Goal: Task Accomplishment & Management: Use online tool/utility

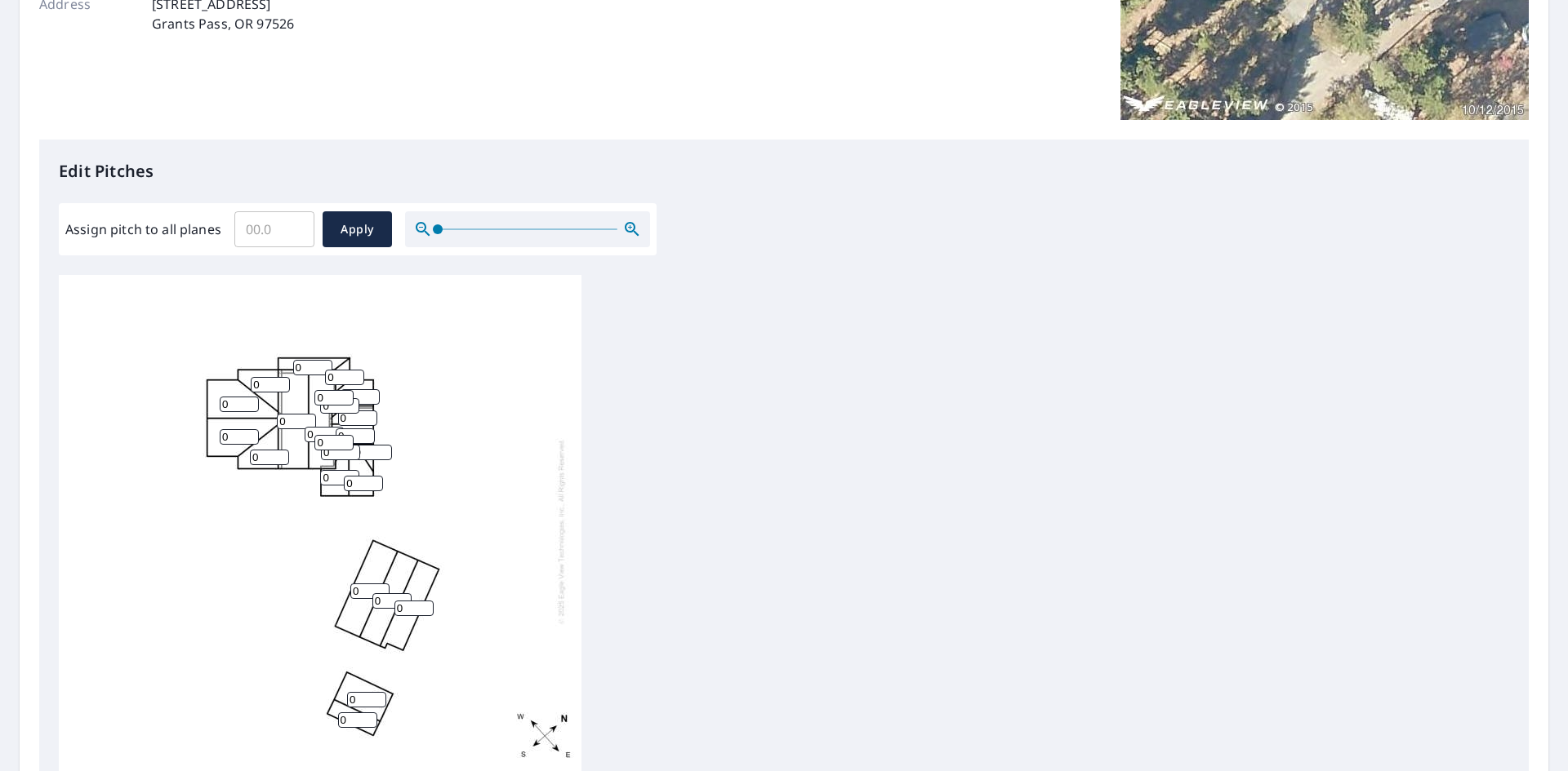
scroll to position [408, 0]
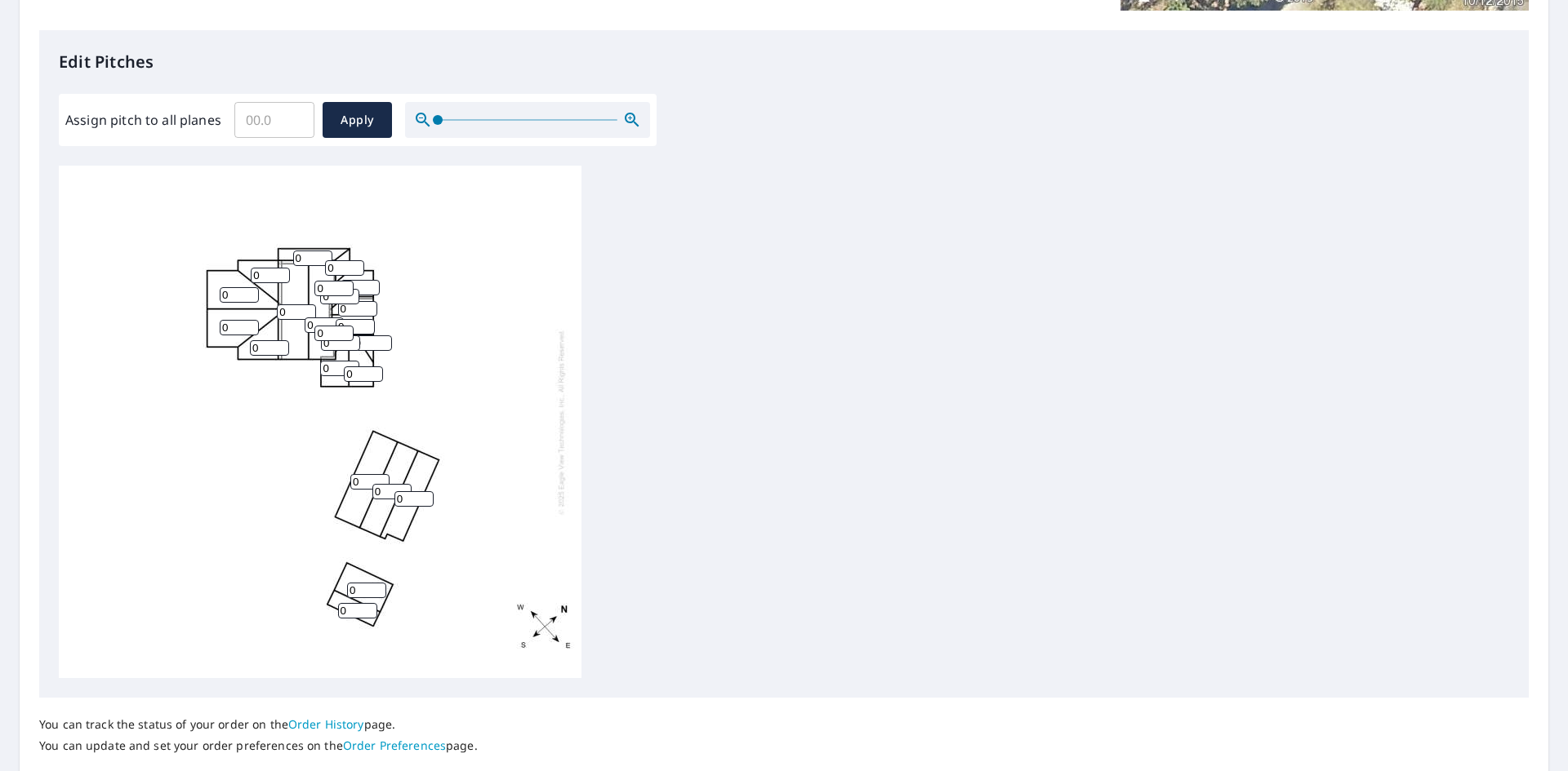
click at [315, 260] on input "0" at bounding box center [313, 258] width 40 height 15
type input "1"
type input "8"
click at [250, 297] on input "0" at bounding box center [239, 295] width 40 height 15
click at [235, 295] on input "0" at bounding box center [239, 295] width 40 height 15
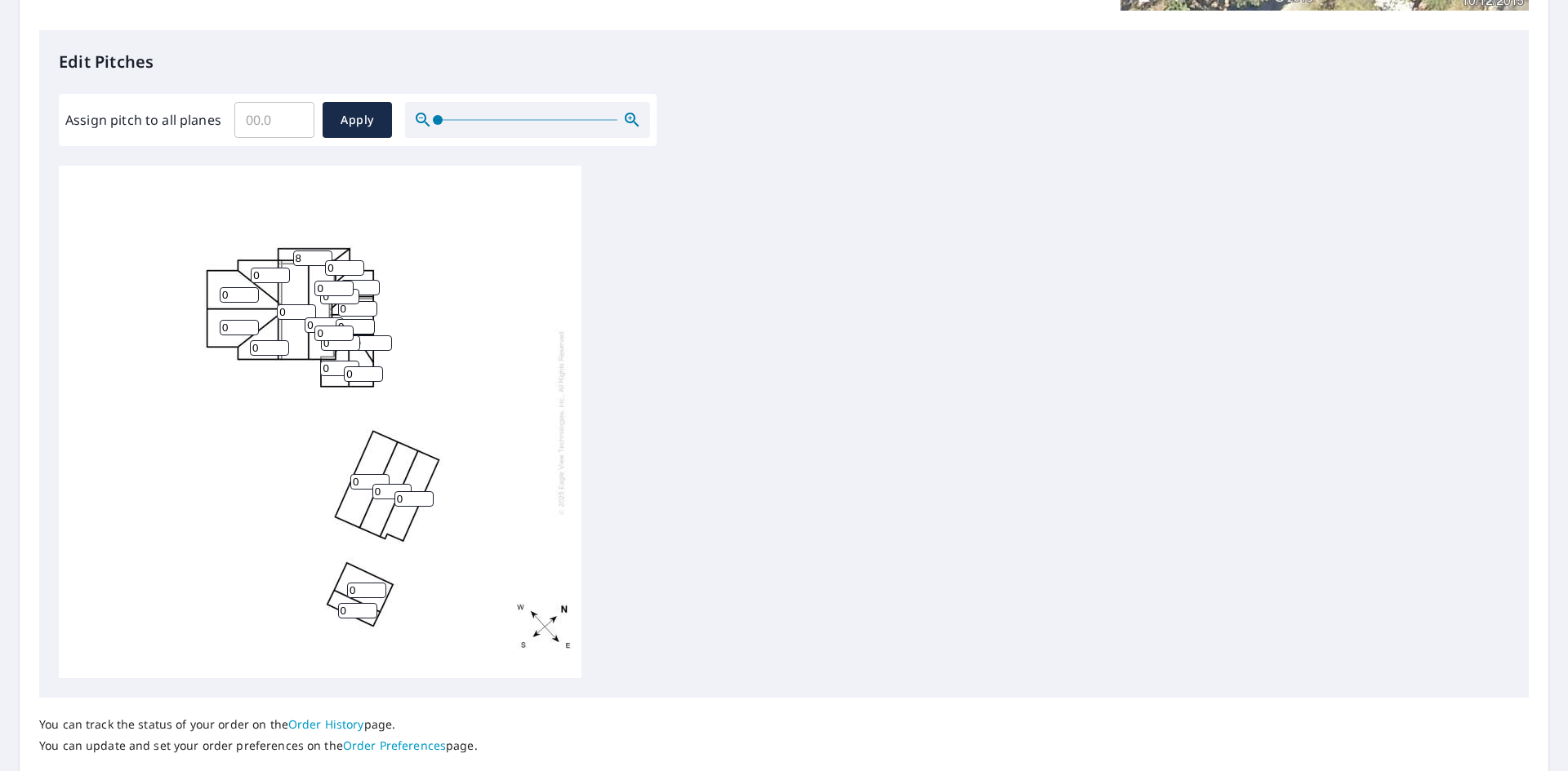
drag, startPoint x: 235, startPoint y: 295, endPoint x: 204, endPoint y: 294, distance: 31.0
click at [204, 294] on div "0 0 0 0 0 0 0 0 0 0 0 0 8 0 0 0 0 0 0 0 0 0 0" at bounding box center [319, 422] width 523 height 512
type input "4"
click at [218, 325] on div "0 0 0 4 0 0 0 0 0 0 0 0 8 0 0 0 0 0 0 0 0 0 0" at bounding box center [319, 422] width 523 height 512
drag, startPoint x: 225, startPoint y: 326, endPoint x: 214, endPoint y: 327, distance: 11.0
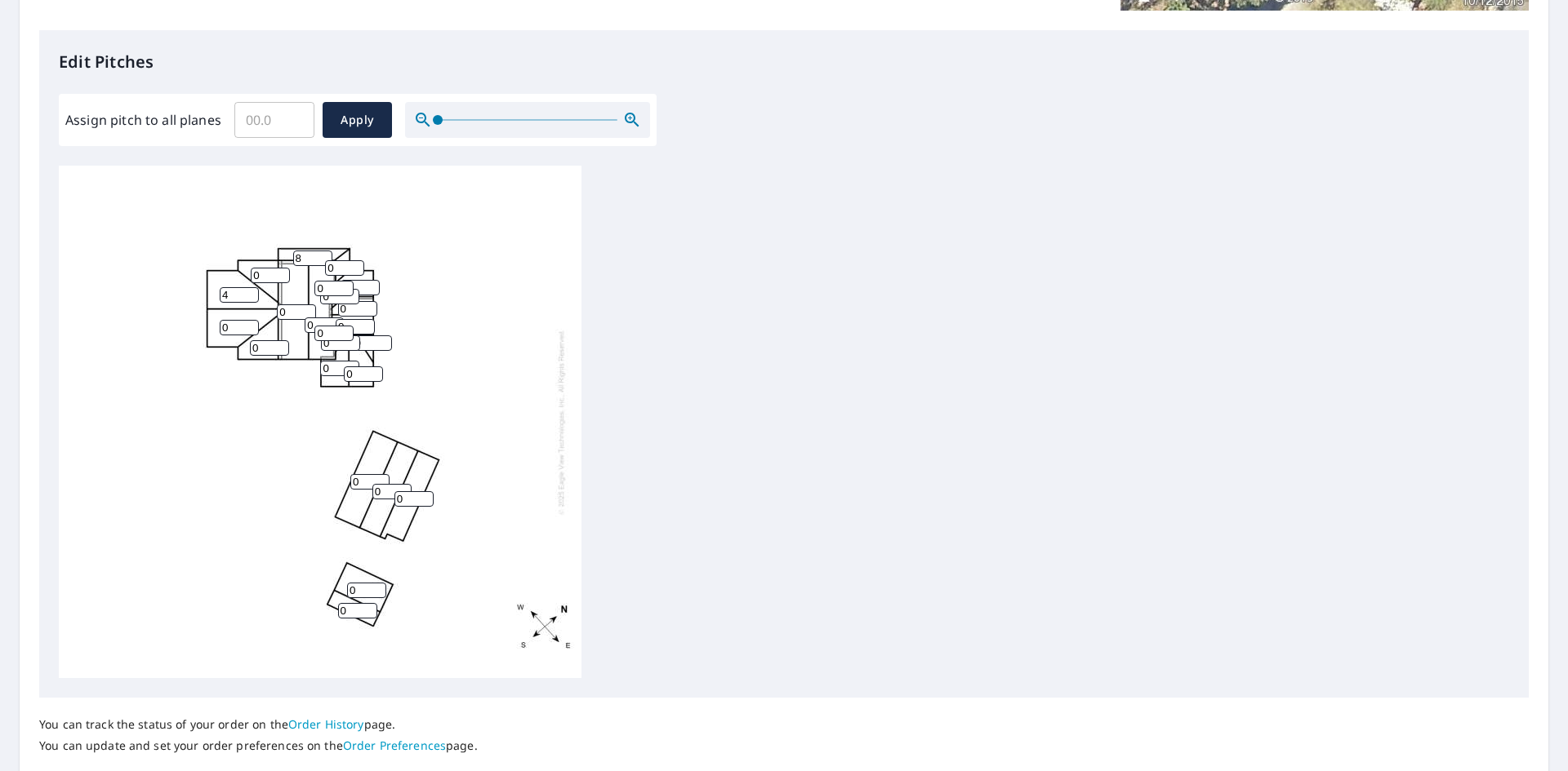
click at [214, 327] on div "0 0 0 4 0 0 0 0 0 0 0 0 8 0 0 0 0 0 0 0 0 0 0" at bounding box center [319, 422] width 523 height 512
type input "4"
drag, startPoint x: 264, startPoint y: 353, endPoint x: 244, endPoint y: 346, distance: 21.2
click at [244, 346] on div "0 0 0 4 0 4 0 0 0 0 0 0 8 0 0 0 0 0 0 0 0 0 0" at bounding box center [319, 422] width 523 height 512
type input "4"
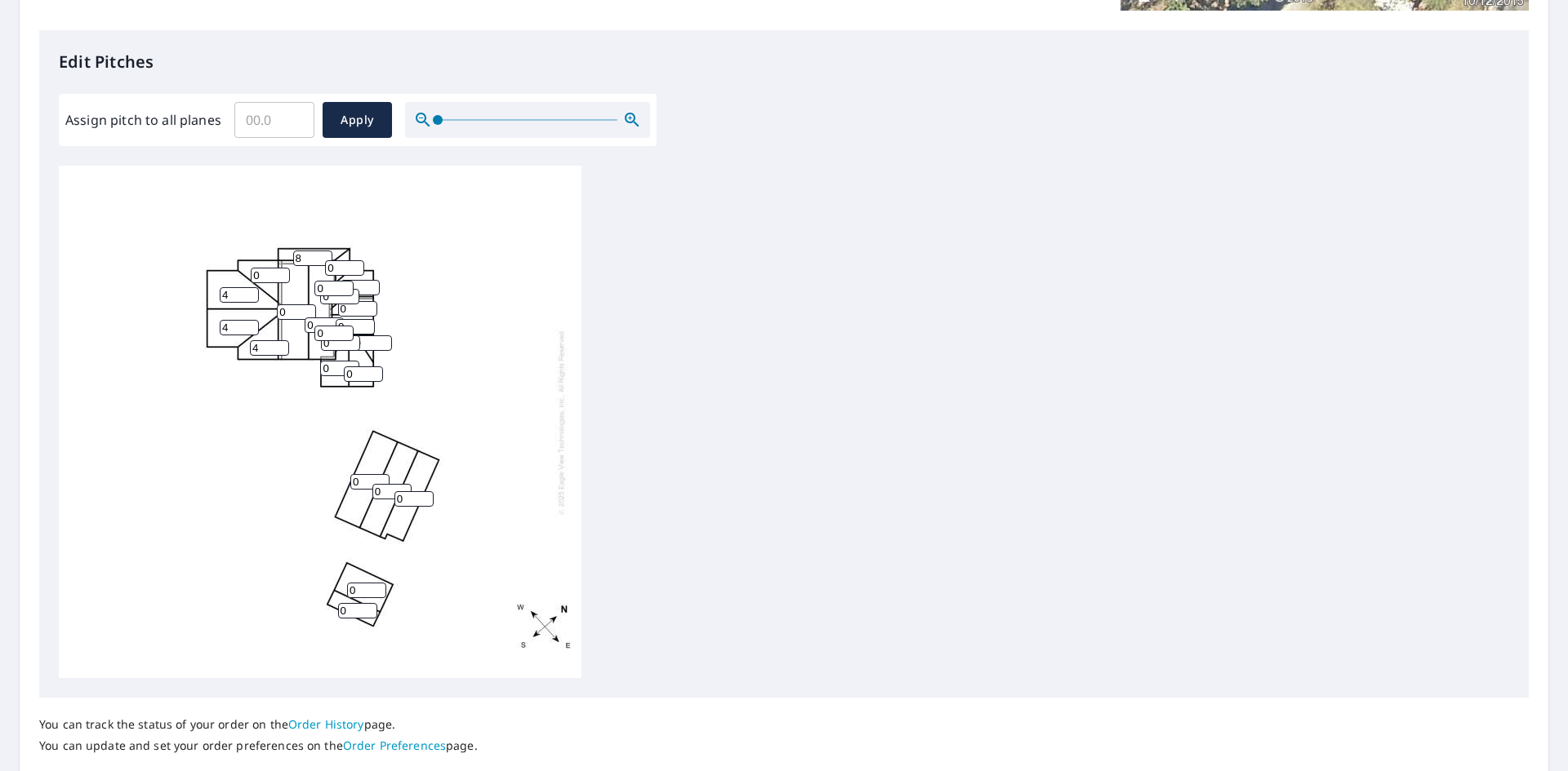
drag, startPoint x: 264, startPoint y: 276, endPoint x: 231, endPoint y: 273, distance: 33.1
click at [231, 273] on div "0 0 0 4 0 4 0 0 4 0 0 0 8 0 0 0 0 0 0 0 0 0 0" at bounding box center [319, 422] width 523 height 512
type input "4"
click at [287, 314] on input "0" at bounding box center [297, 312] width 40 height 15
drag, startPoint x: 289, startPoint y: 317, endPoint x: 270, endPoint y: 310, distance: 20.2
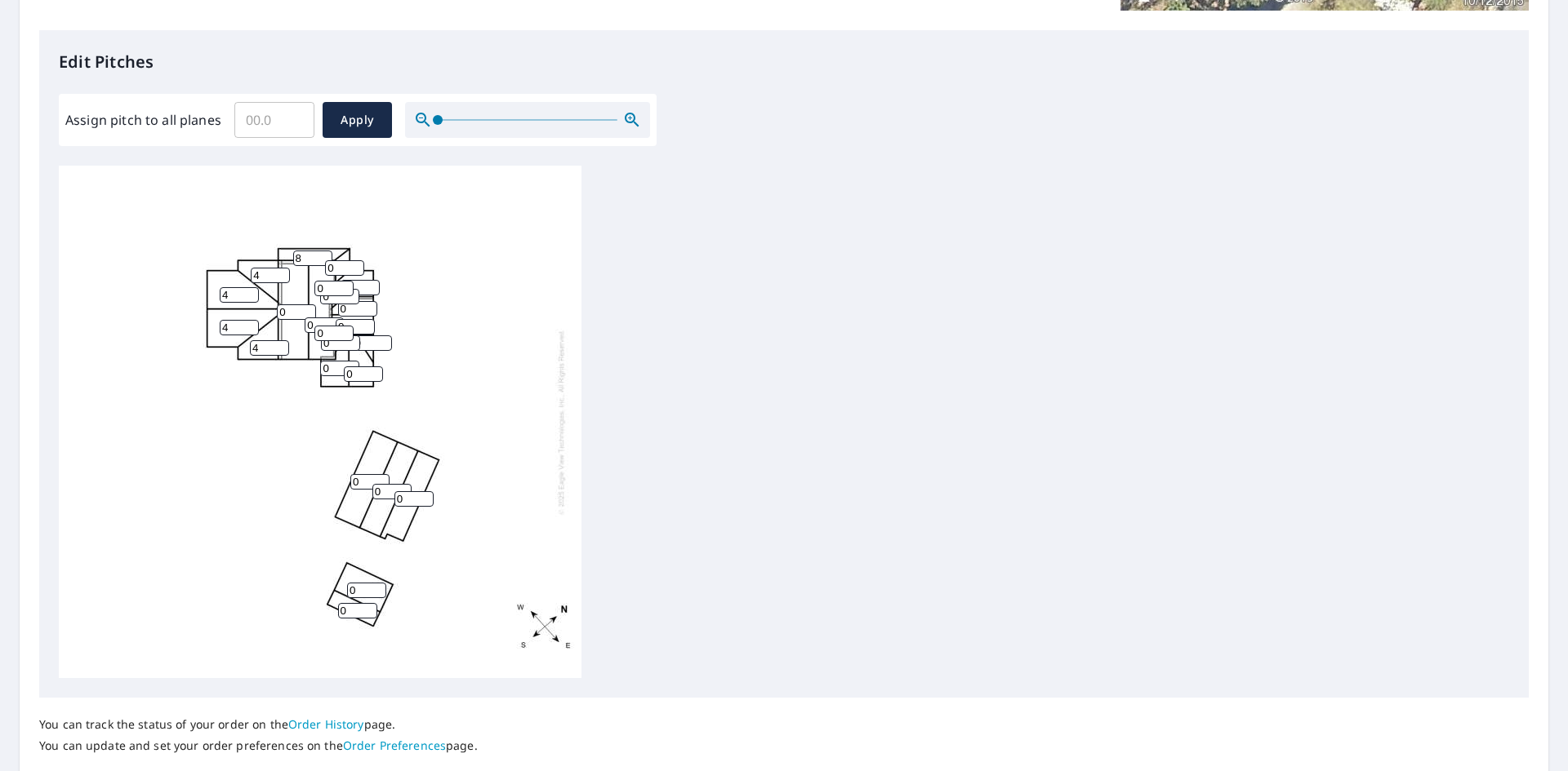
click at [270, 310] on div "0 0 0 4 0 4 0 0 4 4 0 0 8 0 0 0 0 0 0 0 0 0 0" at bounding box center [319, 422] width 523 height 512
type input "8"
click at [310, 329] on div "8 0 0 4 0 4 0 0 4 4 0 0 8 0 0 0 0 0 0 0 0 0 0" at bounding box center [319, 422] width 523 height 512
drag, startPoint x: 324, startPoint y: 334, endPoint x: 300, endPoint y: 334, distance: 24.0
click at [300, 334] on div "8 0 0 4 0 4 0 0 4 4 0 0 8 0 0 0 0 0 0 0 0 0 0" at bounding box center [319, 422] width 523 height 512
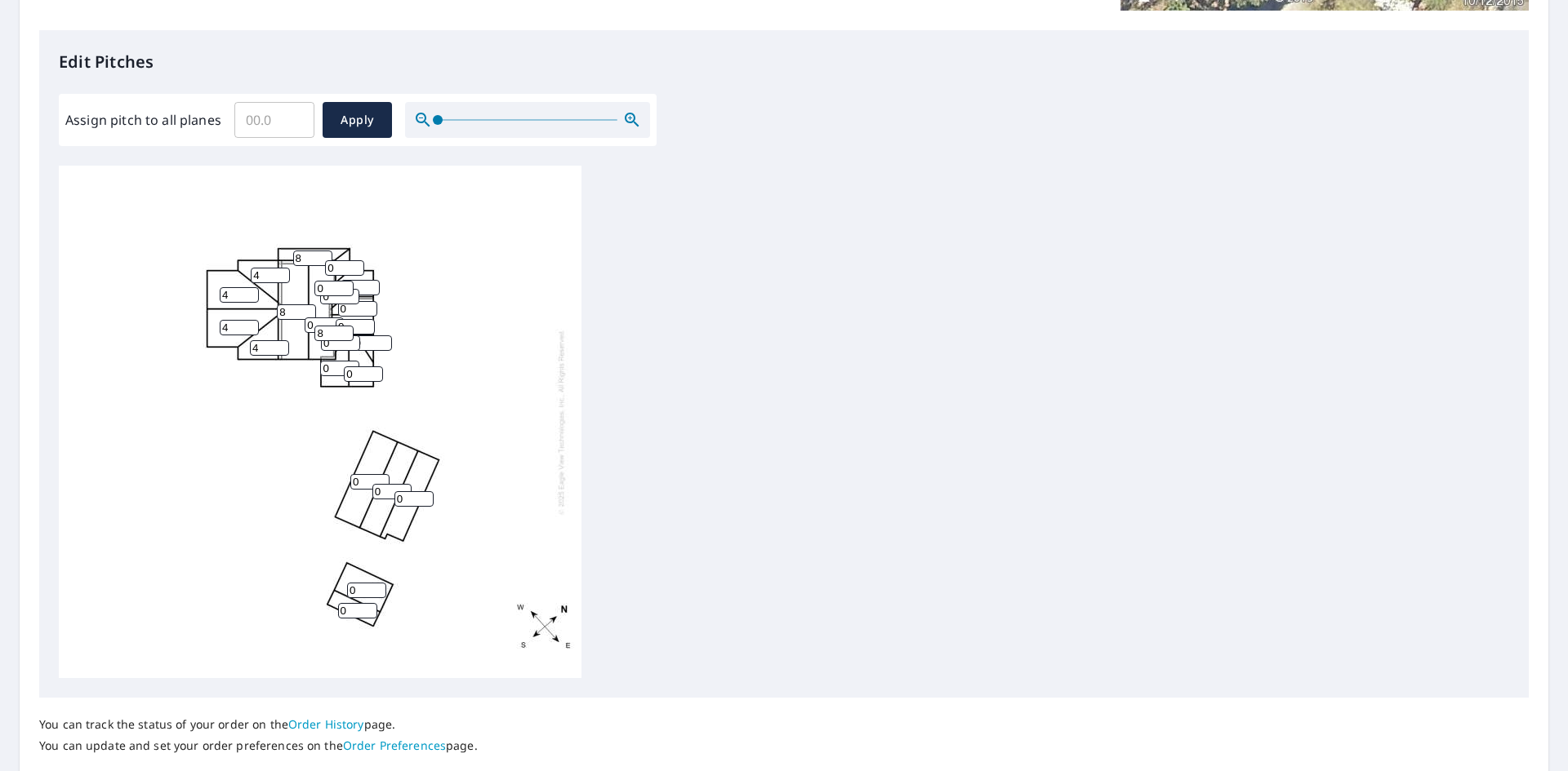
type input "8"
click at [307, 326] on input "0" at bounding box center [324, 325] width 40 height 15
type input "8"
drag, startPoint x: 351, startPoint y: 324, endPoint x: 330, endPoint y: 320, distance: 21.4
click at [330, 319] on div "8 0 8 4 0 4 0 0 4 4 0 0 8 0 0 0 0 0 0 0 0 0 8" at bounding box center [319, 422] width 523 height 512
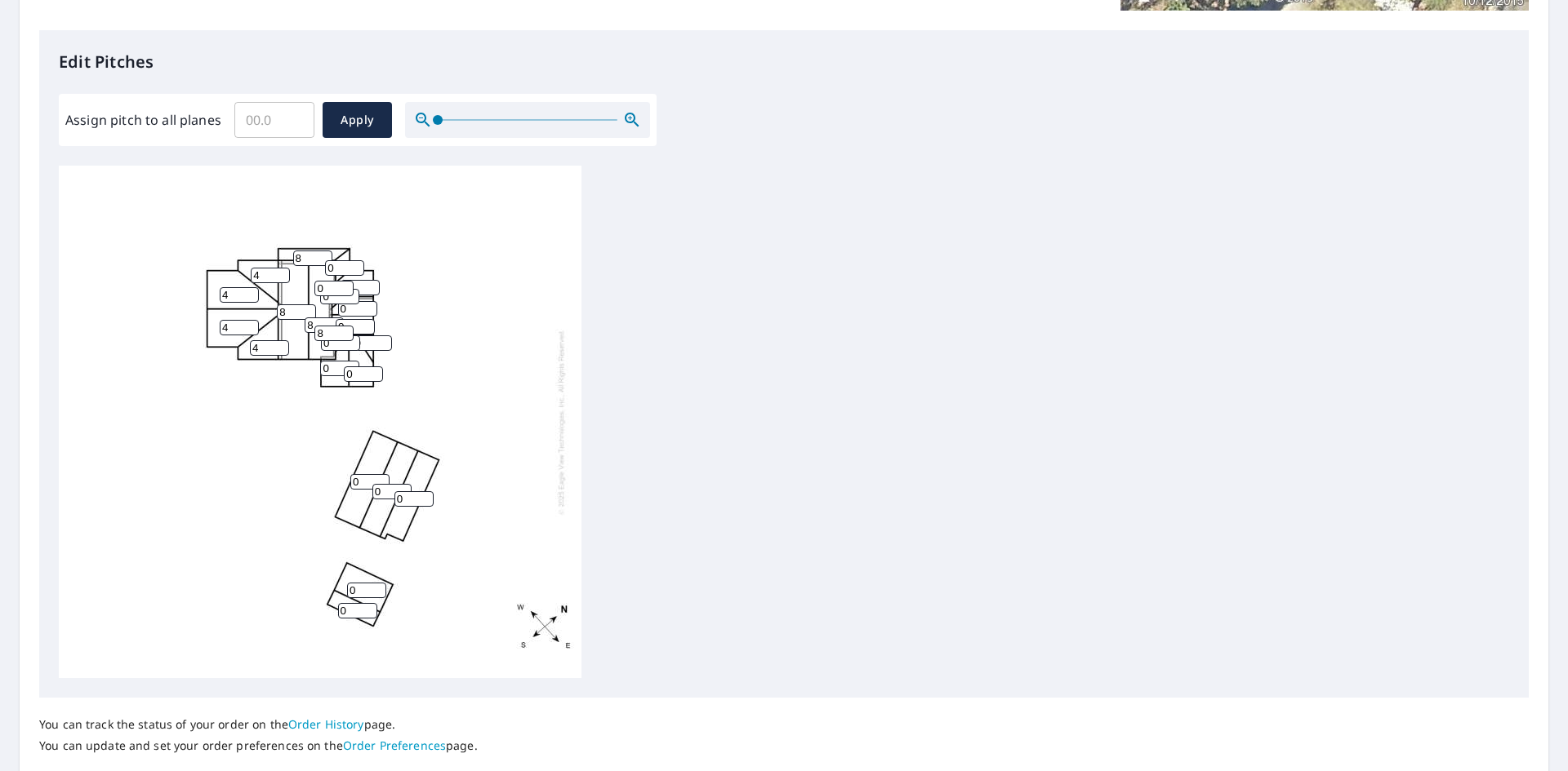
drag, startPoint x: 359, startPoint y: 313, endPoint x: 337, endPoint y: 308, distance: 22.6
click at [338, 308] on input "0" at bounding box center [358, 309] width 40 height 15
type input "8"
drag, startPoint x: 340, startPoint y: 300, endPoint x: 310, endPoint y: 296, distance: 30.3
click at [310, 296] on div "8 0 8 4 0 4 0 0 4 4 0 0 8 0 0 0 8 0 0 0 0 0 8" at bounding box center [319, 422] width 523 height 512
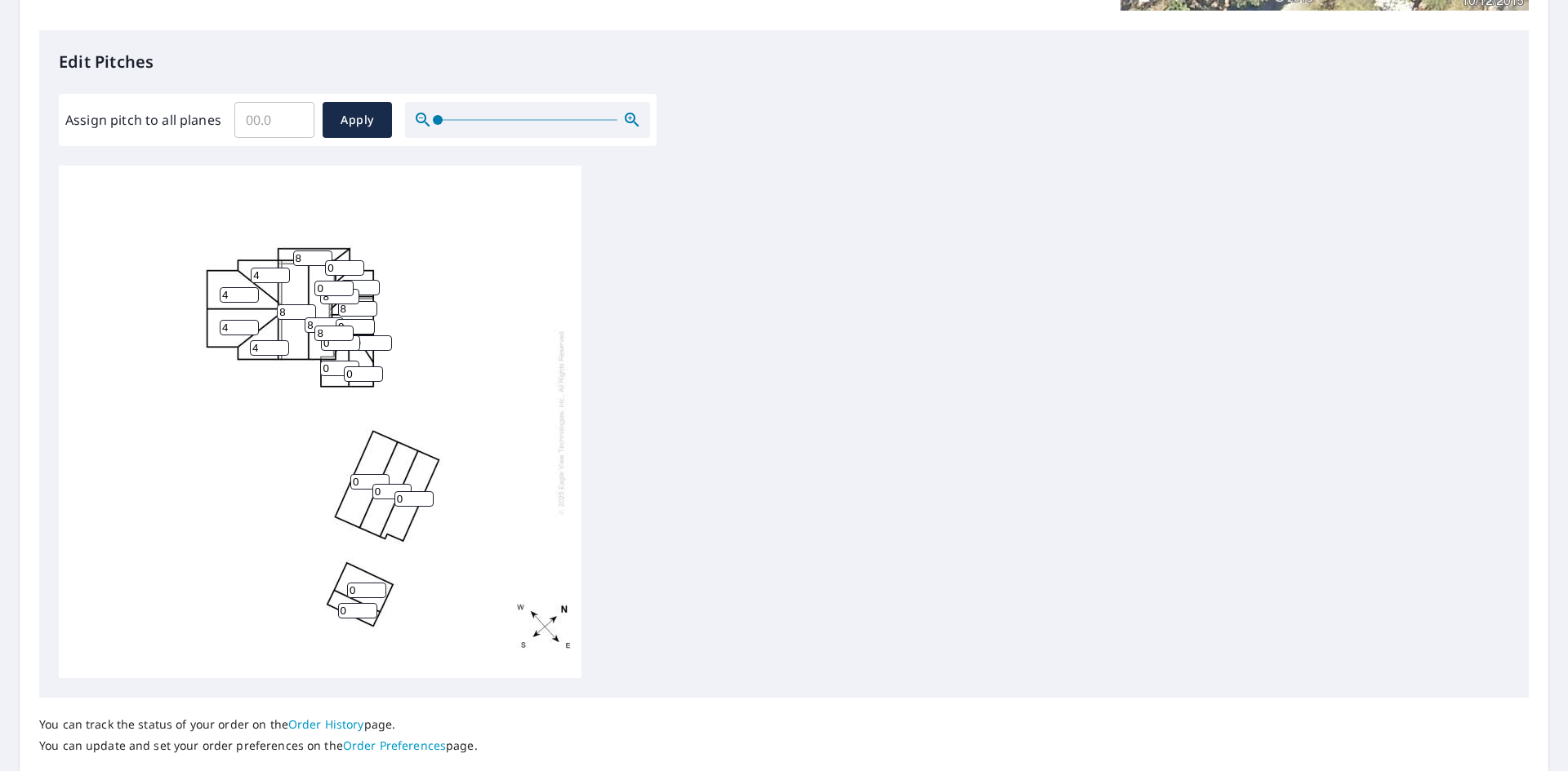
type input "8"
drag, startPoint x: 332, startPoint y: 292, endPoint x: 310, endPoint y: 285, distance: 23.1
click at [310, 285] on div "8 0 8 4 0 4 0 0 4 4 0 0 8 0 0 0 8 0 8 0 0 0 8" at bounding box center [319, 422] width 523 height 512
type input "8"
drag, startPoint x: 343, startPoint y: 273, endPoint x: 322, endPoint y: 269, distance: 21.4
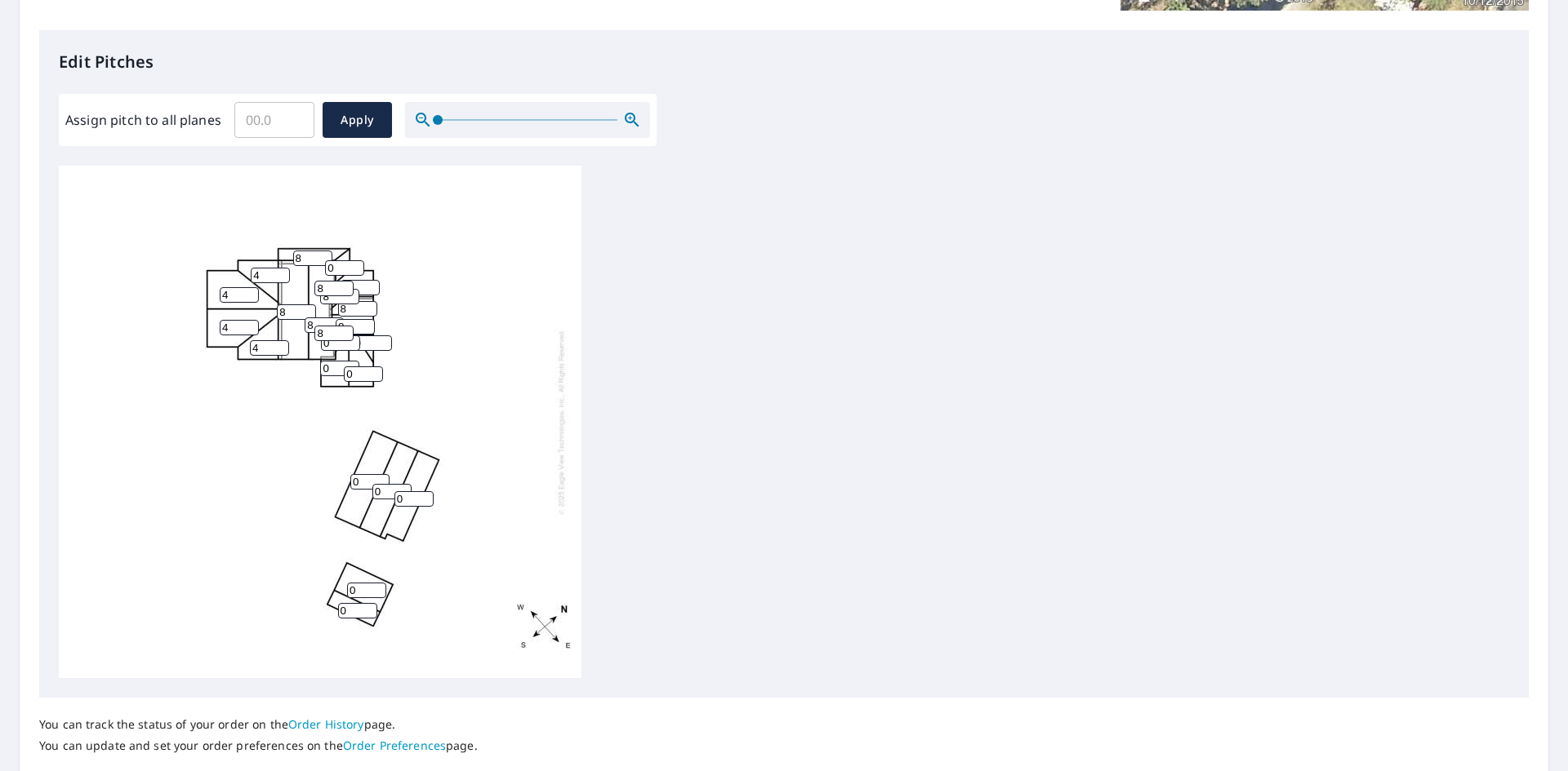
click at [322, 269] on div "8 0 8 4 0 4 0 0 4 4 0 0 8 0 0 0 8 0 8 0 0 8 8" at bounding box center [319, 422] width 523 height 512
type input "8"
click at [362, 285] on input "0" at bounding box center [361, 287] width 40 height 15
drag, startPoint x: 363, startPoint y: 286, endPoint x: 334, endPoint y: 285, distance: 29.0
click at [334, 285] on div "8 0 8 4 0 4 0 0 4 4 0 0 8 0 0 0 8 8 8 0 0 8 8" at bounding box center [319, 422] width 523 height 512
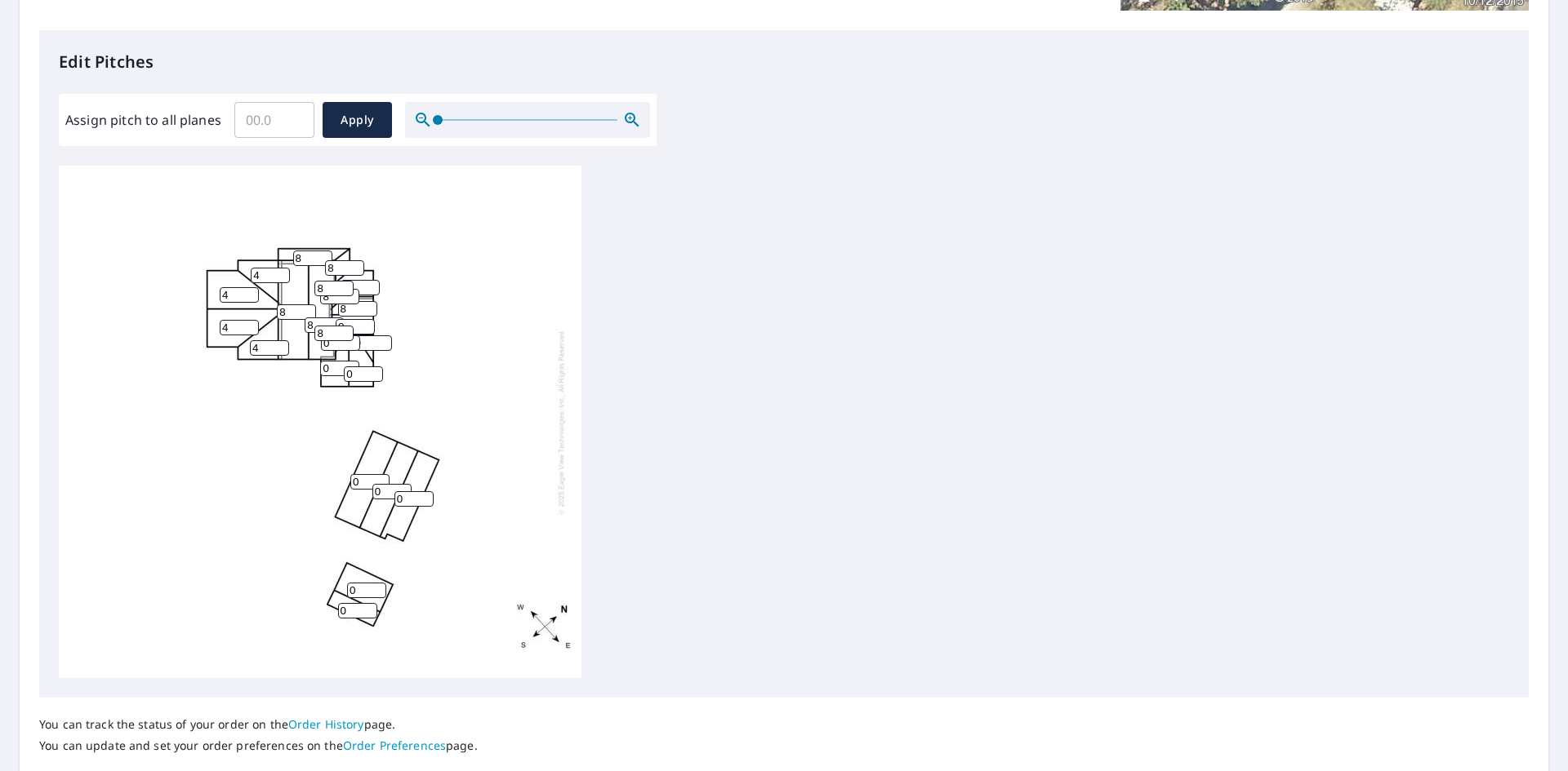
click at [358, 287] on input "8" at bounding box center [361, 287] width 40 height 15
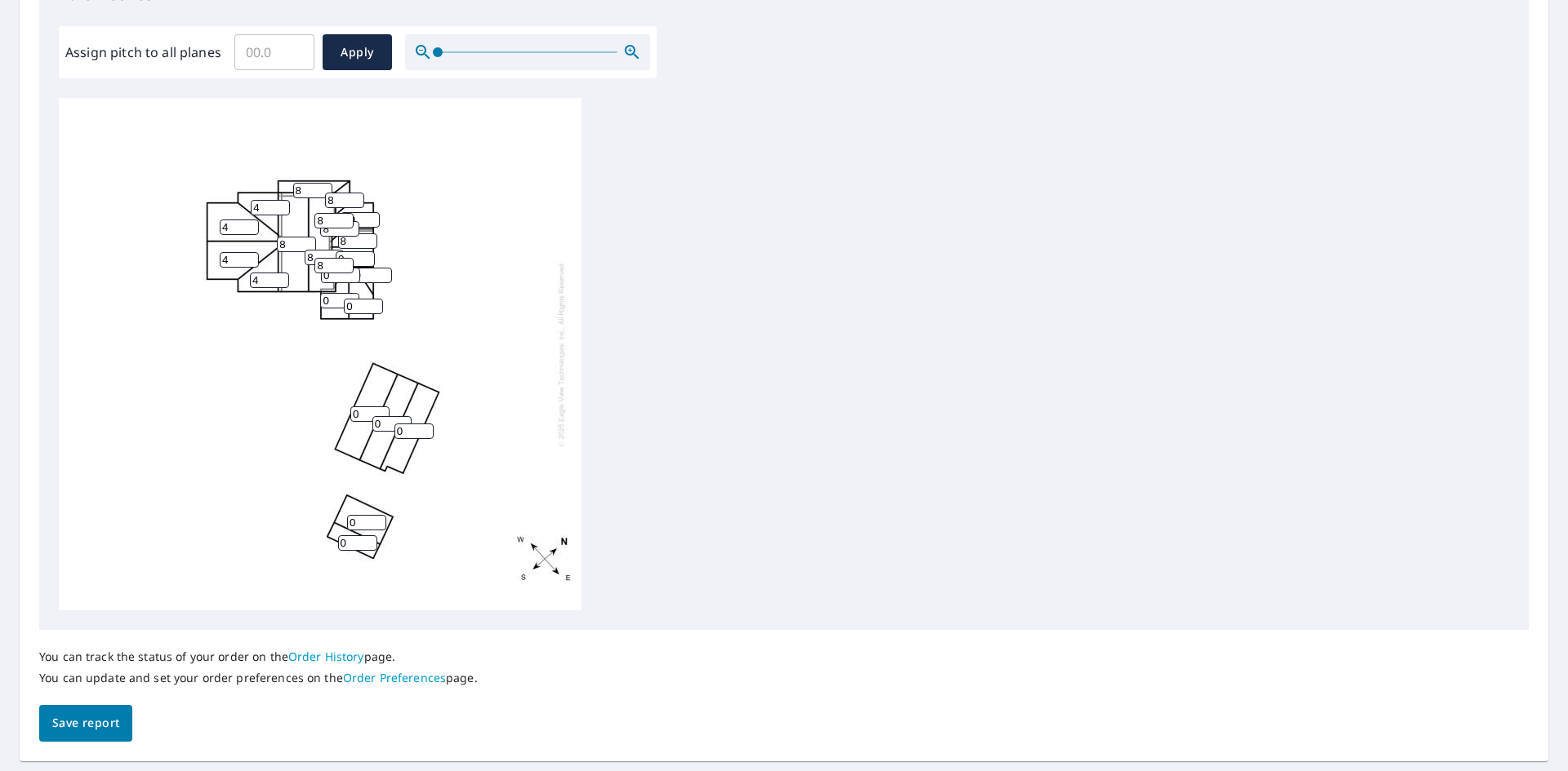
scroll to position [439, 0]
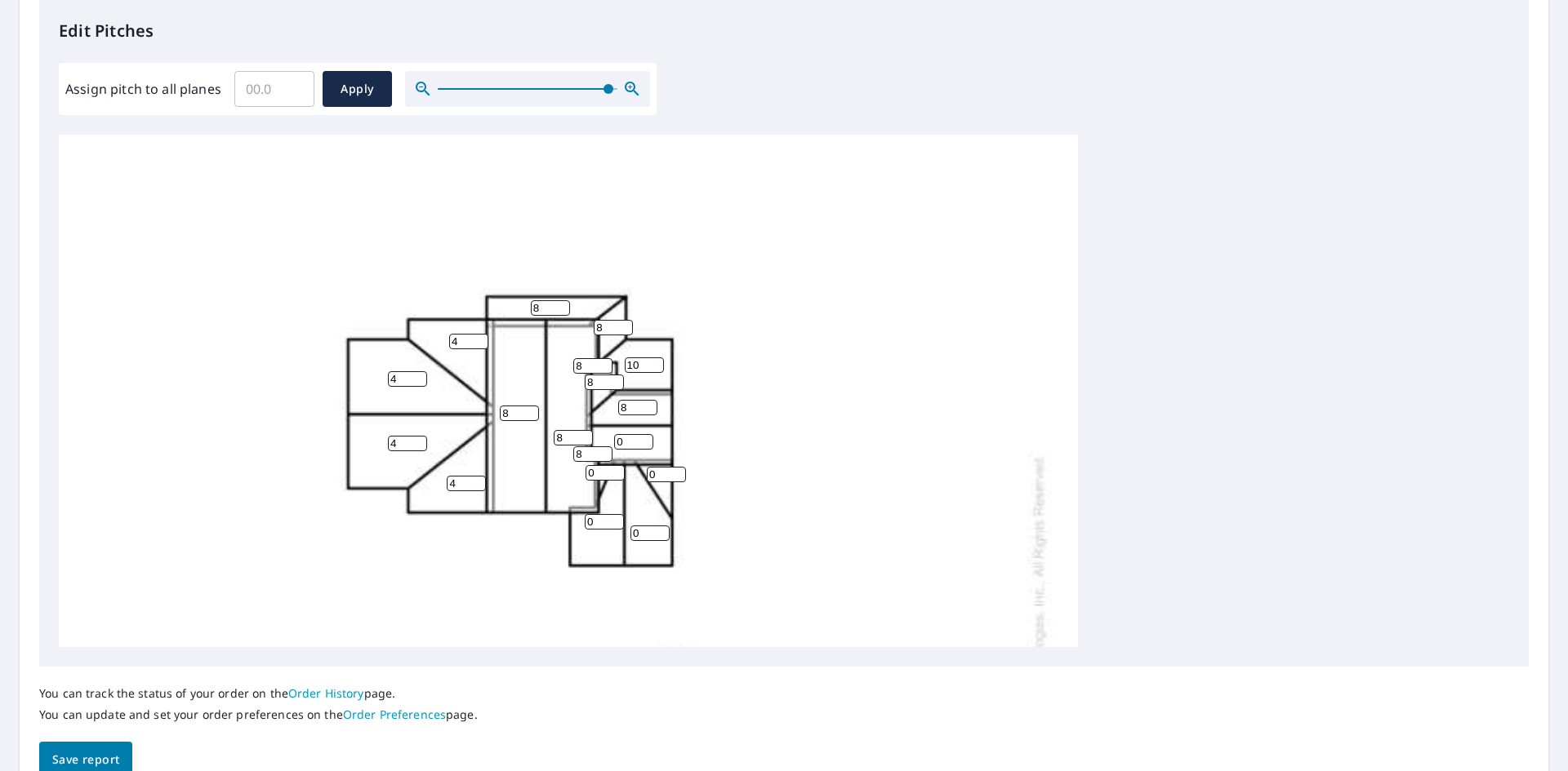
drag, startPoint x: 435, startPoint y: 91, endPoint x: 607, endPoint y: 105, distance: 172.6
click at [607, 94] on span at bounding box center [608, 88] width 9 height 9
click at [638, 348] on div "8 0 8 4 0 4 0 0 4 4 0 0 8 10 0 0 8 8 8 0 0 8 8" at bounding box center [568, 634] width 1019 height 1000
click at [638, 361] on input "10" at bounding box center [644, 365] width 40 height 15
drag, startPoint x: 641, startPoint y: 365, endPoint x: 622, endPoint y: 366, distance: 19.0
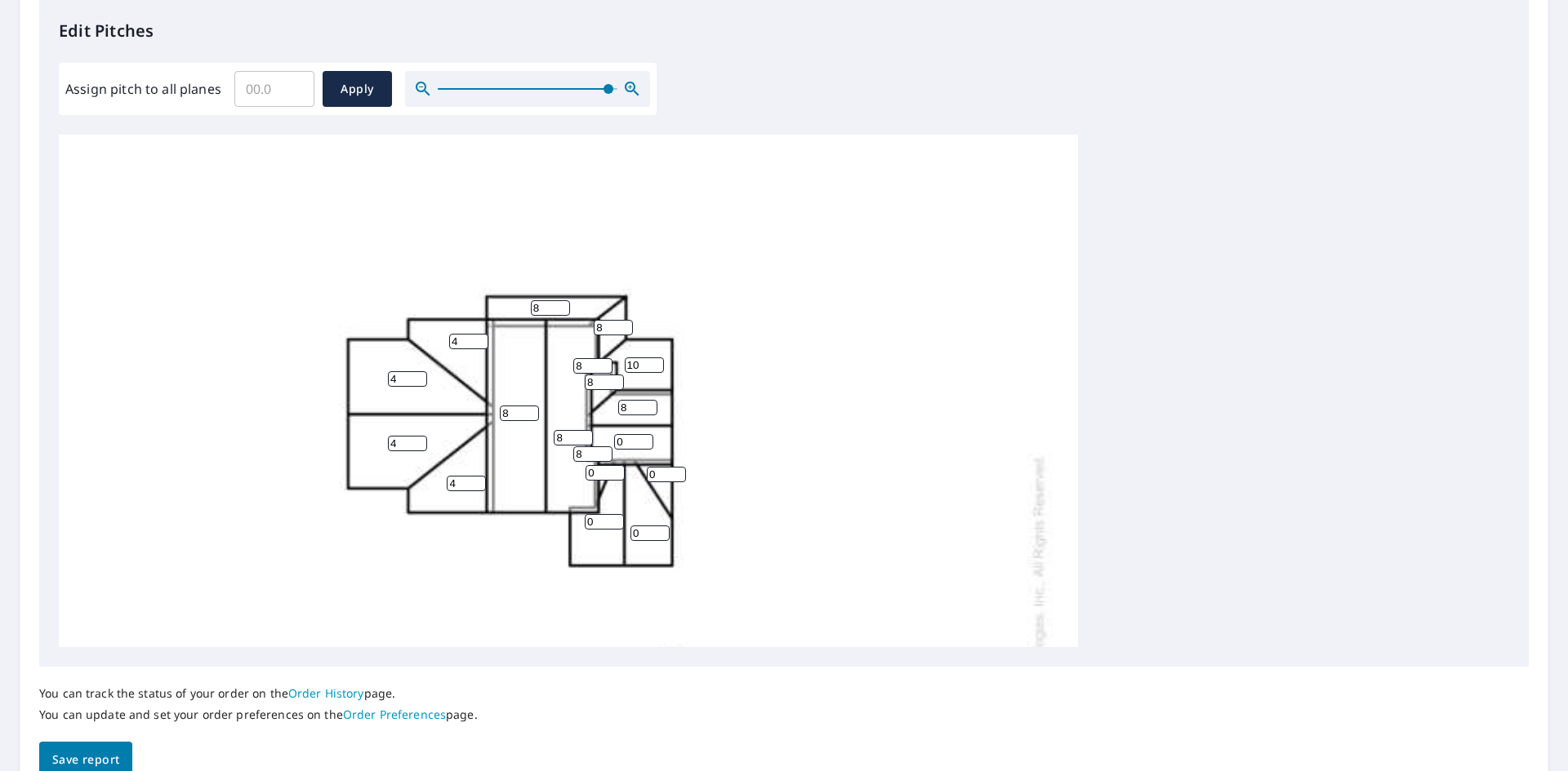
click at [622, 366] on div "8 0 8 4 0 4 0 0 4 4 0 0 8 10 0 0 8 8 8 0 0 8 8" at bounding box center [568, 634] width 1019 height 1000
type input "8"
drag, startPoint x: 631, startPoint y: 439, endPoint x: 595, endPoint y: 439, distance: 36.0
click at [595, 439] on div "8 0 8 4 0 4 0 0 4 4 0 0 8 8 0 0 8 8 8 0 0 8 8" at bounding box center [568, 634] width 1019 height 1000
type input "8"
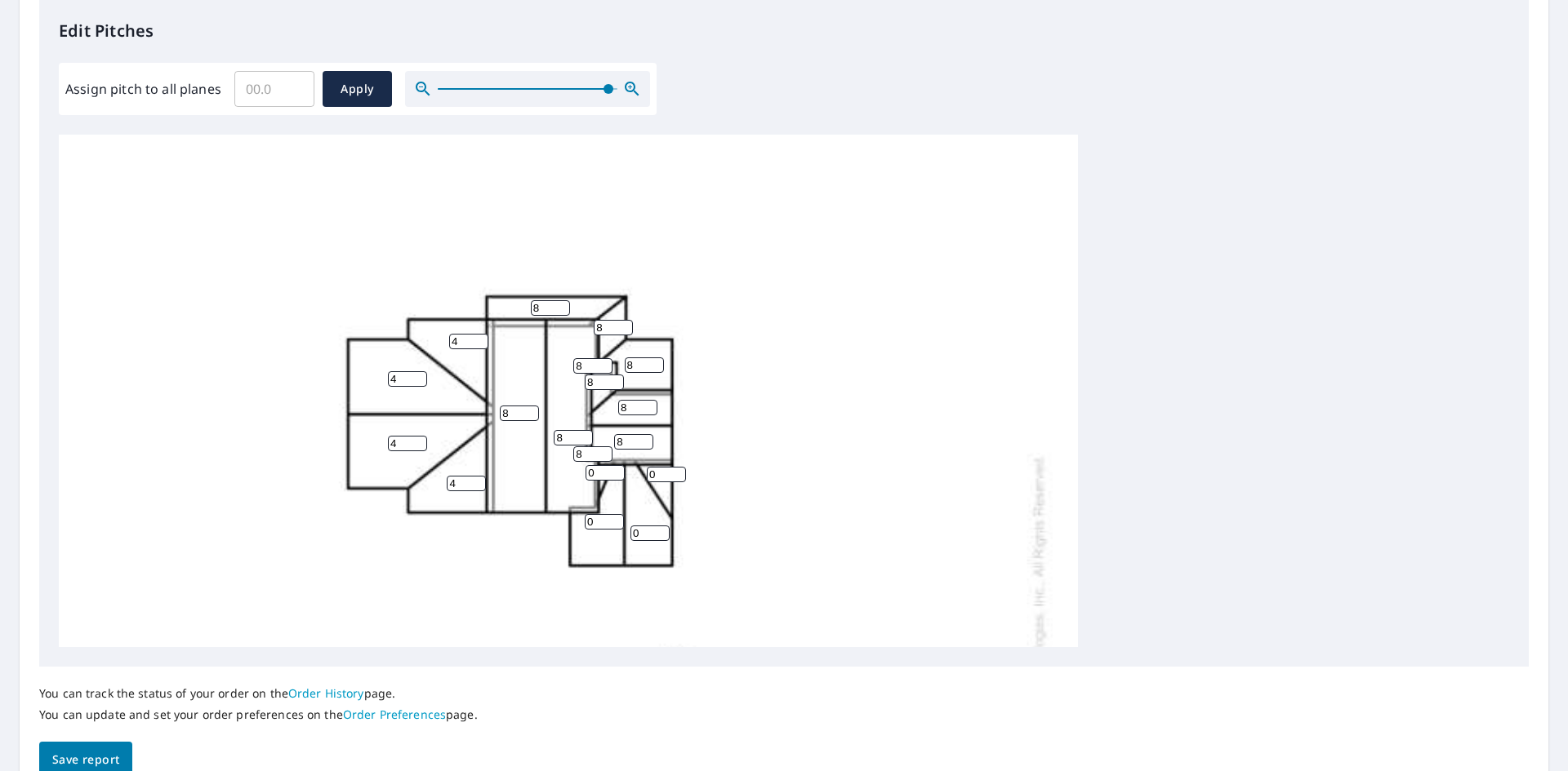
drag, startPoint x: 659, startPoint y: 475, endPoint x: 629, endPoint y: 475, distance: 30.0
click at [629, 475] on div "8 0 8 4 0 4 0 0 4 4 0 0 8 8 8 0 8 8 8 0 0 8 8" at bounding box center [568, 634] width 1019 height 1000
type input "8"
drag, startPoint x: 617, startPoint y: 519, endPoint x: 565, endPoint y: 516, distance: 52.1
click at [585, 516] on input "2" at bounding box center [605, 522] width 40 height 15
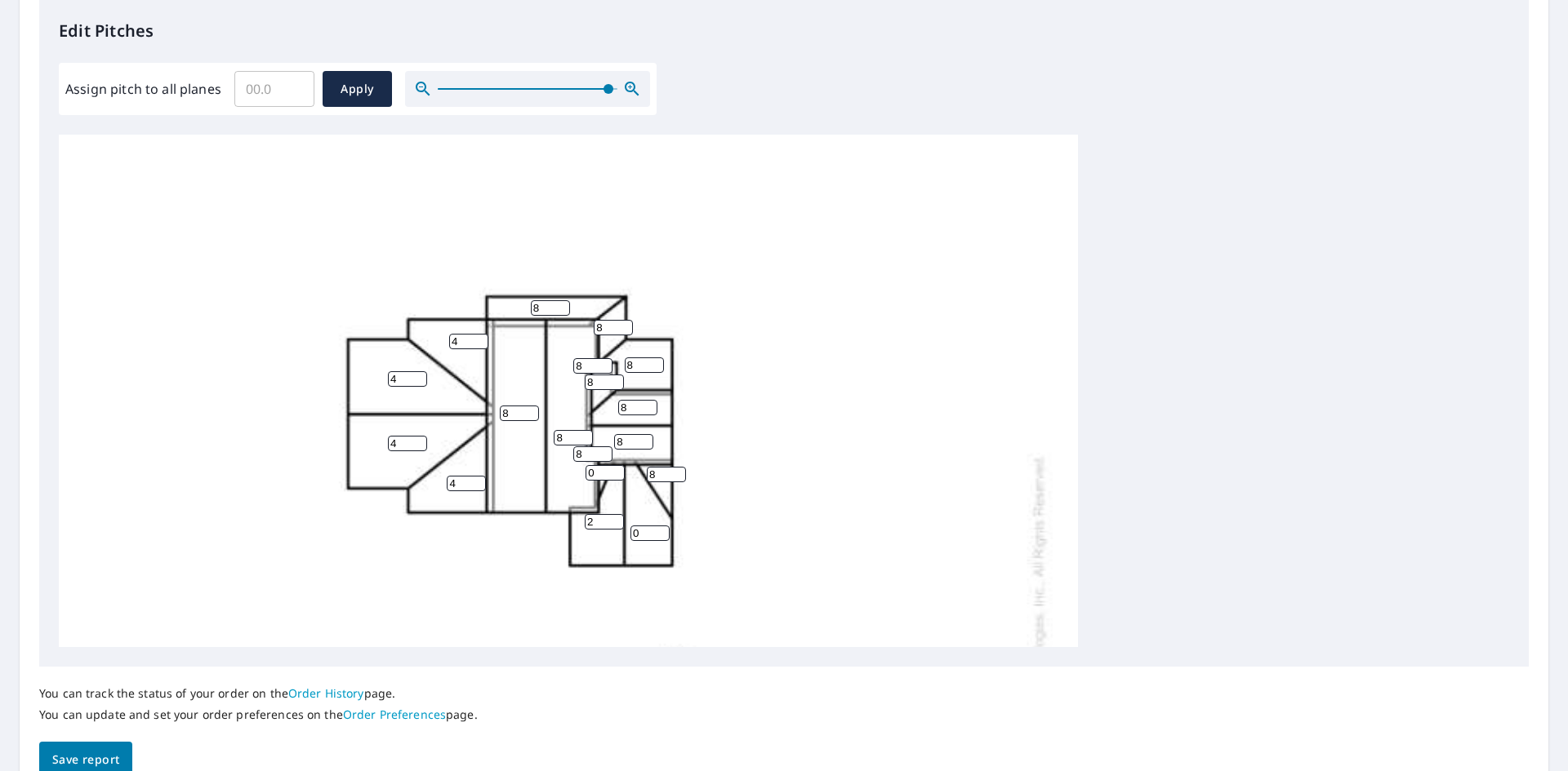
click at [598, 524] on input "2" at bounding box center [605, 522] width 40 height 15
type input "4"
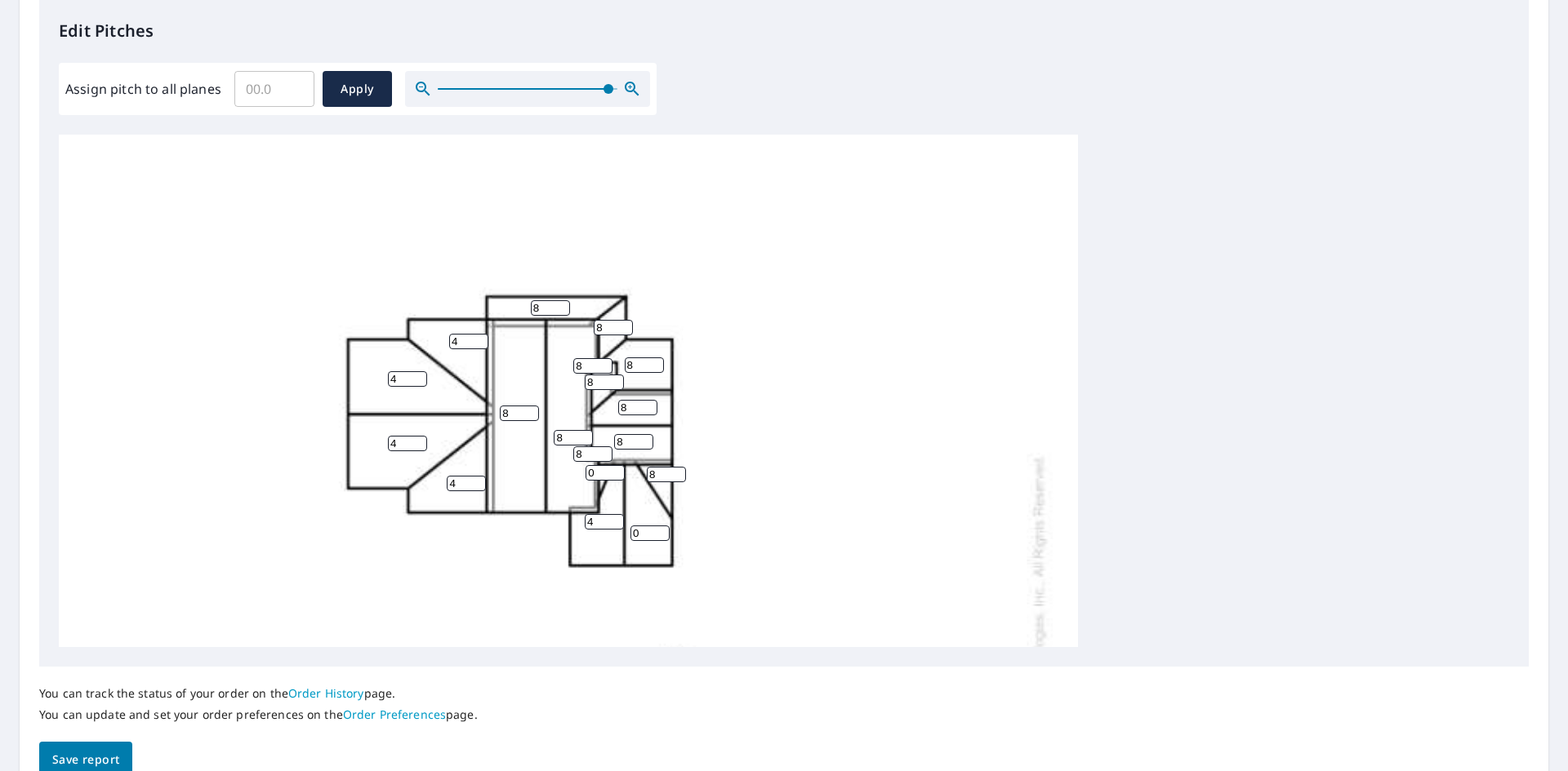
drag, startPoint x: 654, startPoint y: 537, endPoint x: 635, endPoint y: 537, distance: 19.0
click at [635, 537] on input "0" at bounding box center [650, 533] width 40 height 15
type input "4"
drag, startPoint x: 602, startPoint y: 476, endPoint x: 586, endPoint y: 474, distance: 16.1
click at [586, 474] on input "0" at bounding box center [606, 473] width 40 height 15
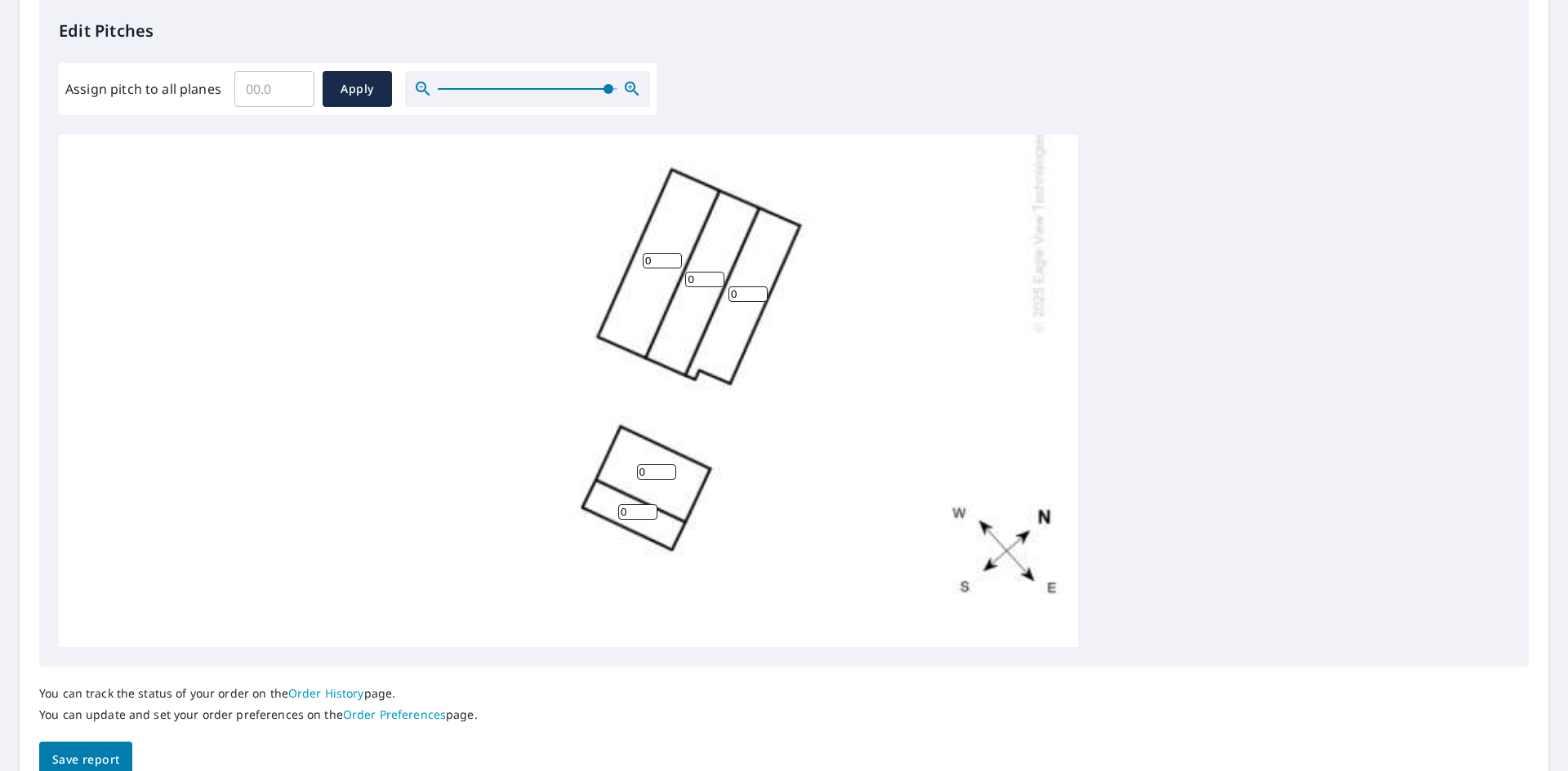
scroll to position [490, 0]
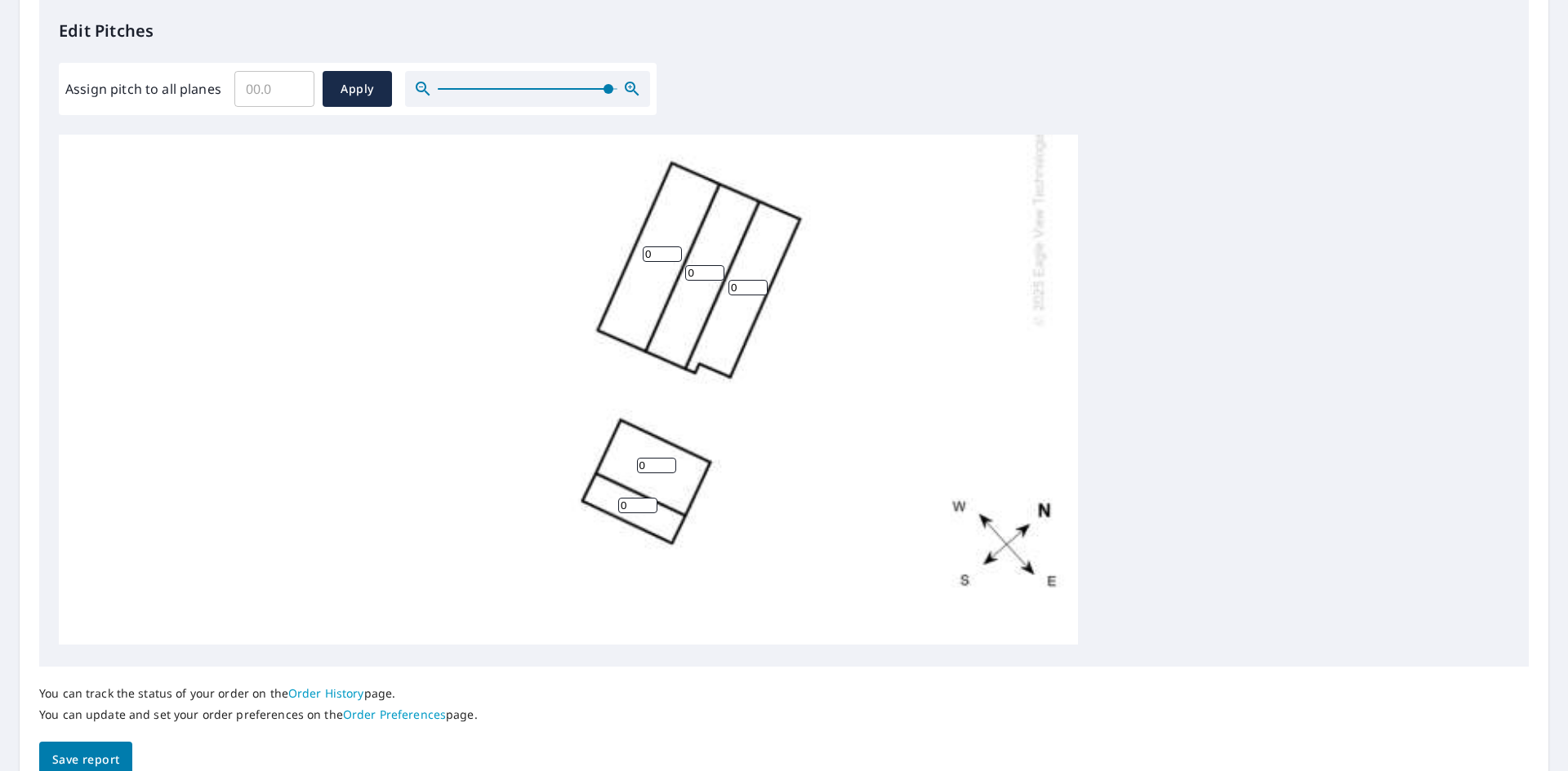
type input "8"
click at [653, 249] on input "0" at bounding box center [662, 254] width 40 height 15
drag, startPoint x: 657, startPoint y: 252, endPoint x: 606, endPoint y: 254, distance: 51.0
click at [606, 254] on div "8 0 8 4 0 4 0 0 4 4 4 4 8 8 8 0 8 8 8 8 8 8 8" at bounding box center [568, 145] width 1019 height 1000
type input "4"
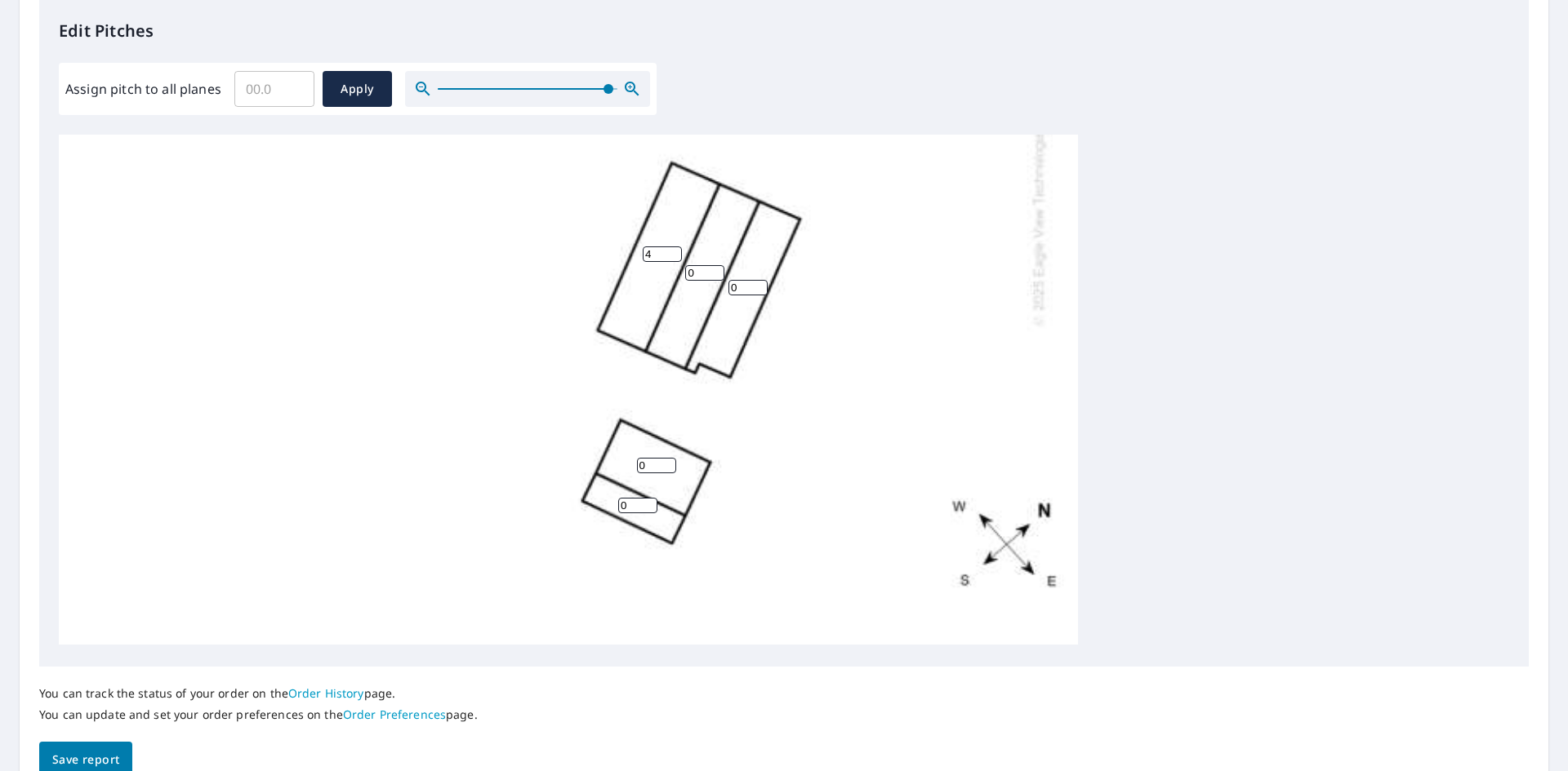
drag, startPoint x: 698, startPoint y: 277, endPoint x: 645, endPoint y: 271, distance: 53.3
click at [645, 271] on div "8 4 8 4 0 4 0 0 4 4 4 4 8 8 8 0 8 8 8 8 8 8 8" at bounding box center [568, 145] width 1019 height 1000
type input "4"
drag, startPoint x: 739, startPoint y: 291, endPoint x: 717, endPoint y: 289, distance: 22.1
click at [717, 289] on div "8 4 8 4 4 4 0 0 4 4 4 4 8 8 8 0 8 8 8 8 8 8 8" at bounding box center [568, 145] width 1019 height 1000
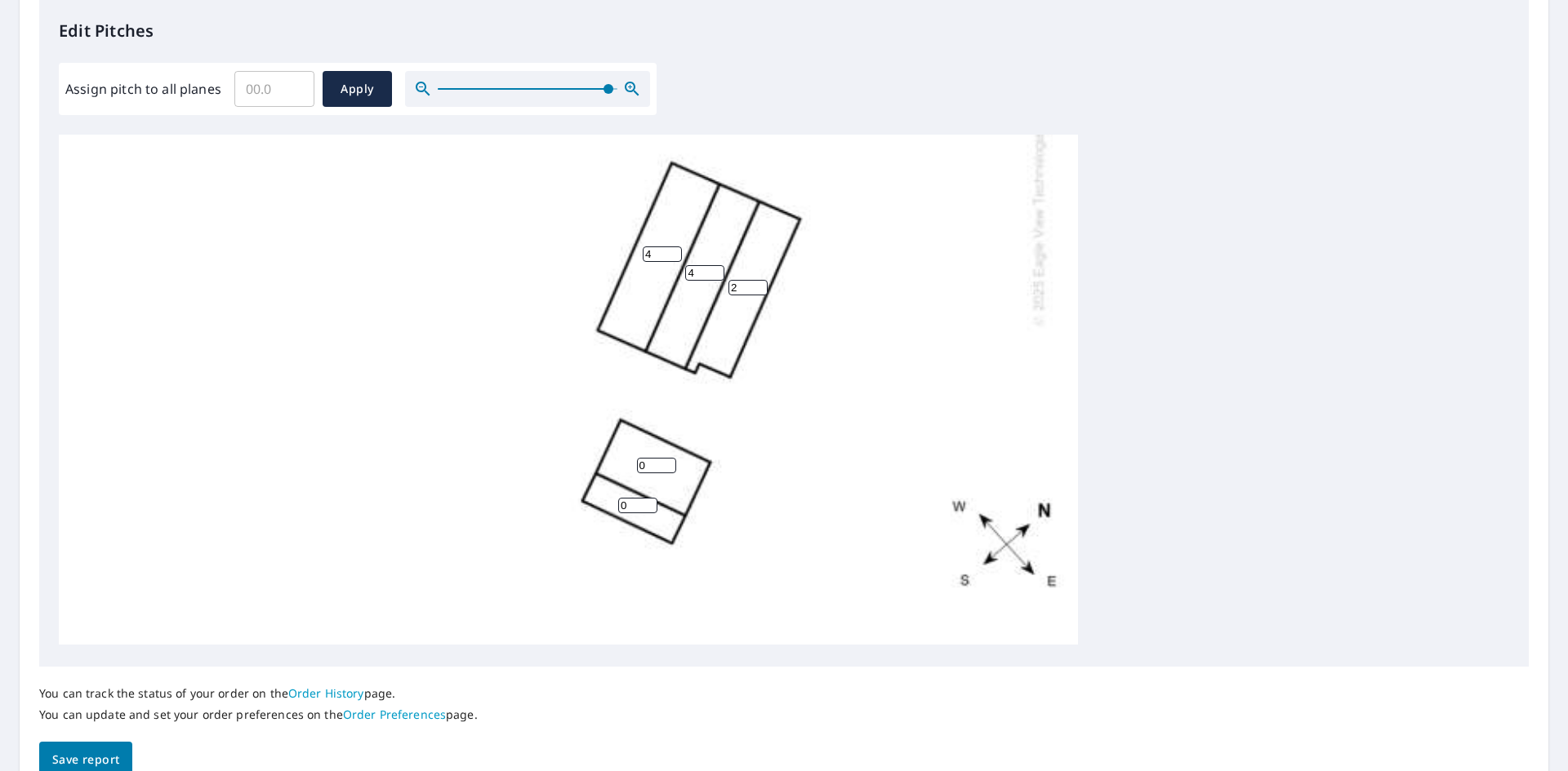
type input "2"
drag, startPoint x: 639, startPoint y: 457, endPoint x: 622, endPoint y: 457, distance: 17.0
click at [622, 457] on div "8 4 8 4 4 4 2 0 4 4 4 4 8 8 8 0 8 8 8 8 8 8 8" at bounding box center [568, 145] width 1019 height 1000
type input "4"
drag, startPoint x: 634, startPoint y: 506, endPoint x: 605, endPoint y: 504, distance: 29.1
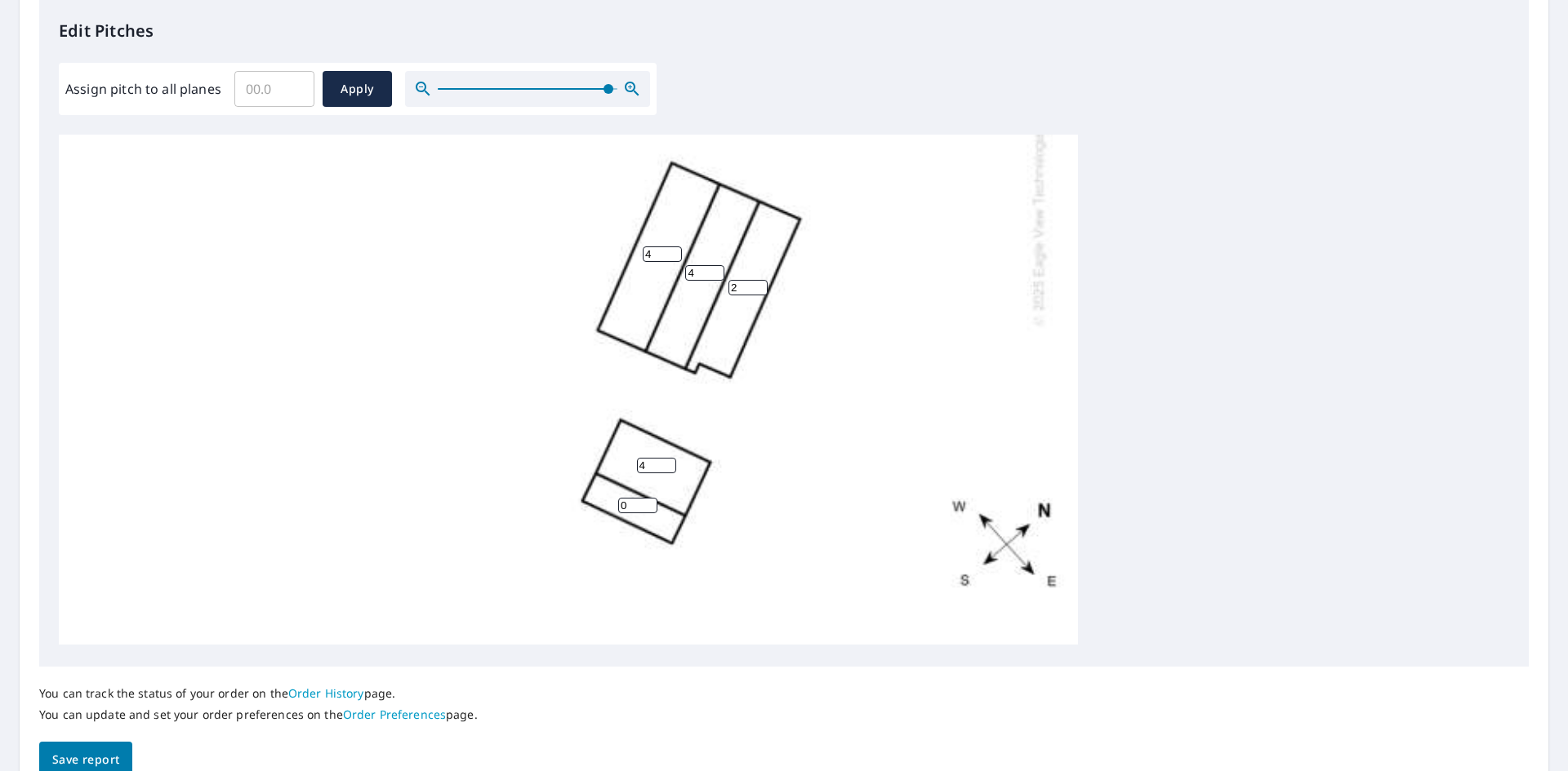
click at [605, 504] on div "8 4 8 4 4 4 2 4 4 4 4 4 8 8 8 0 8 8 8 8 8 8 8" at bounding box center [568, 145] width 1019 height 1000
type input "8"
click at [116, 770] on span "Save report" at bounding box center [85, 761] width 67 height 21
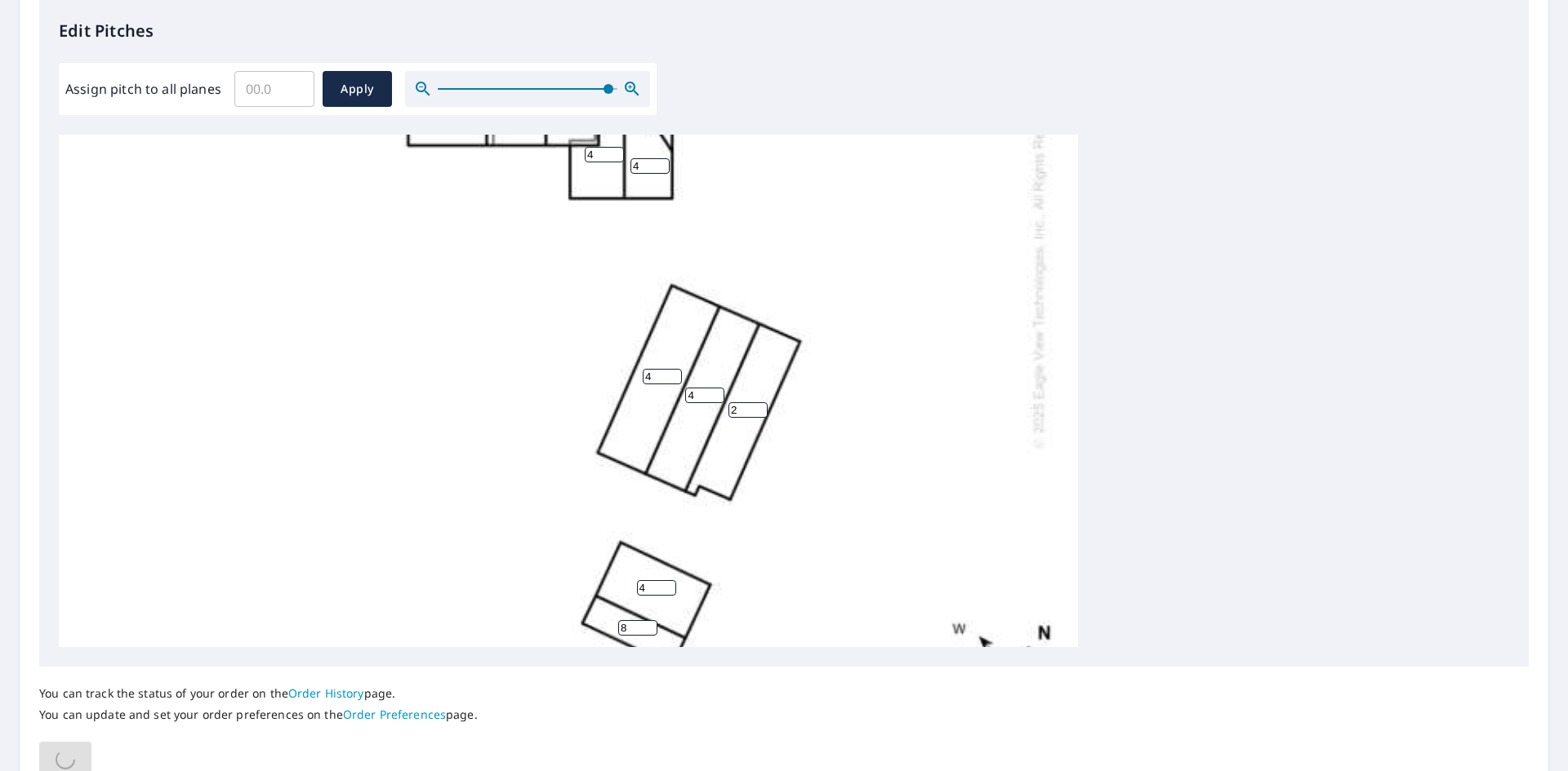
scroll to position [504, 0]
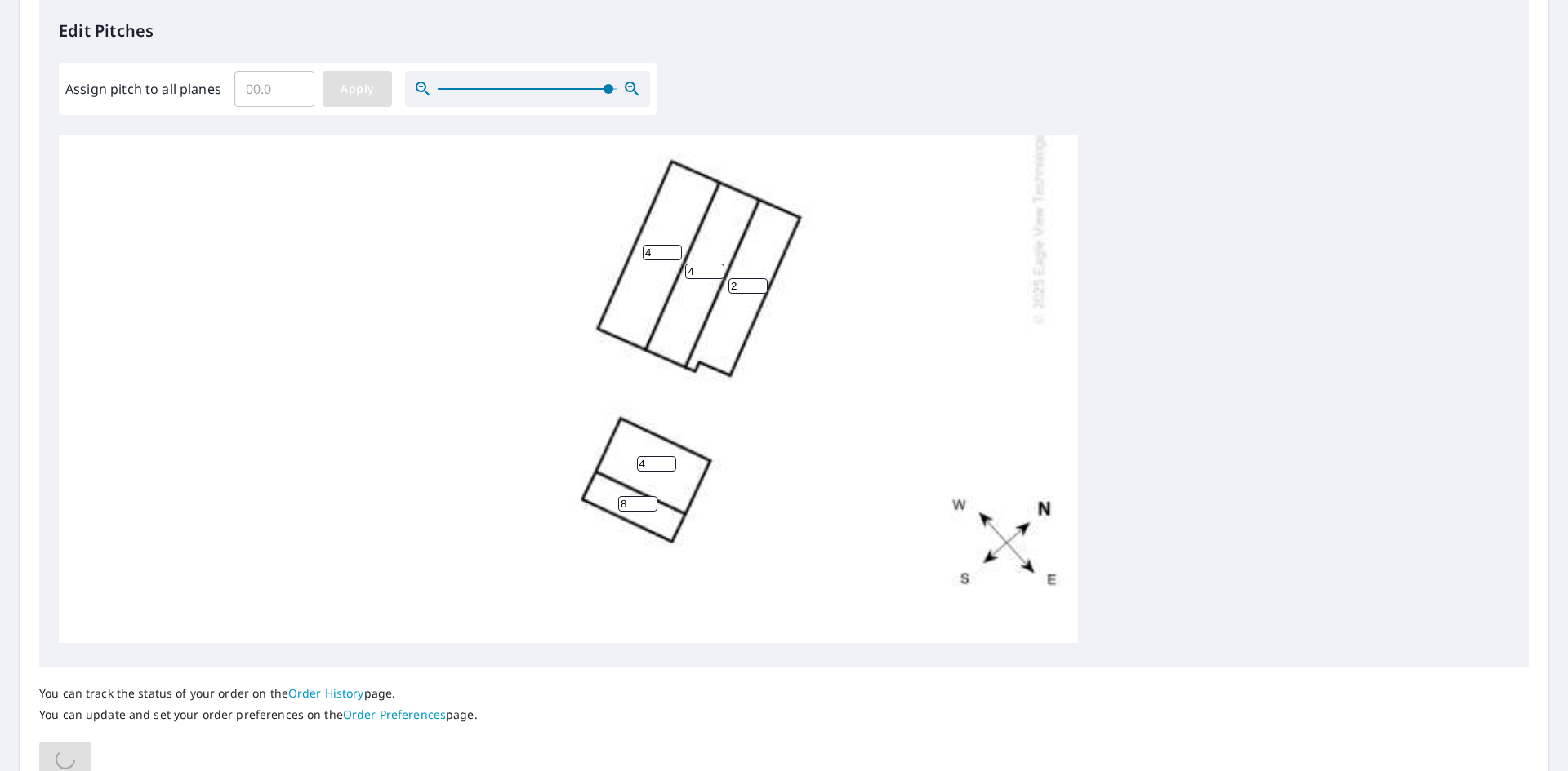
click at [344, 82] on span "Apply" at bounding box center [357, 89] width 43 height 21
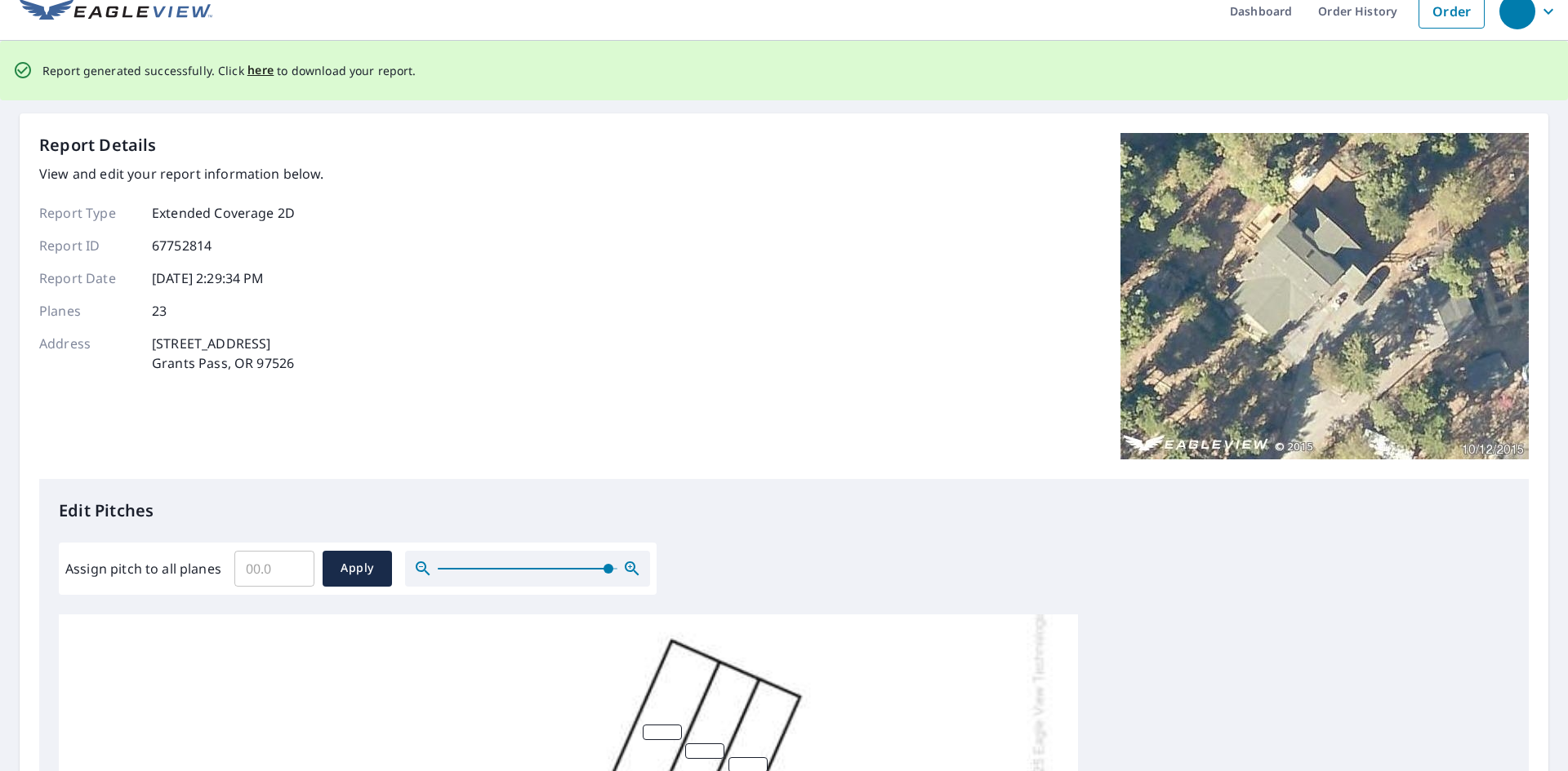
scroll to position [0, 0]
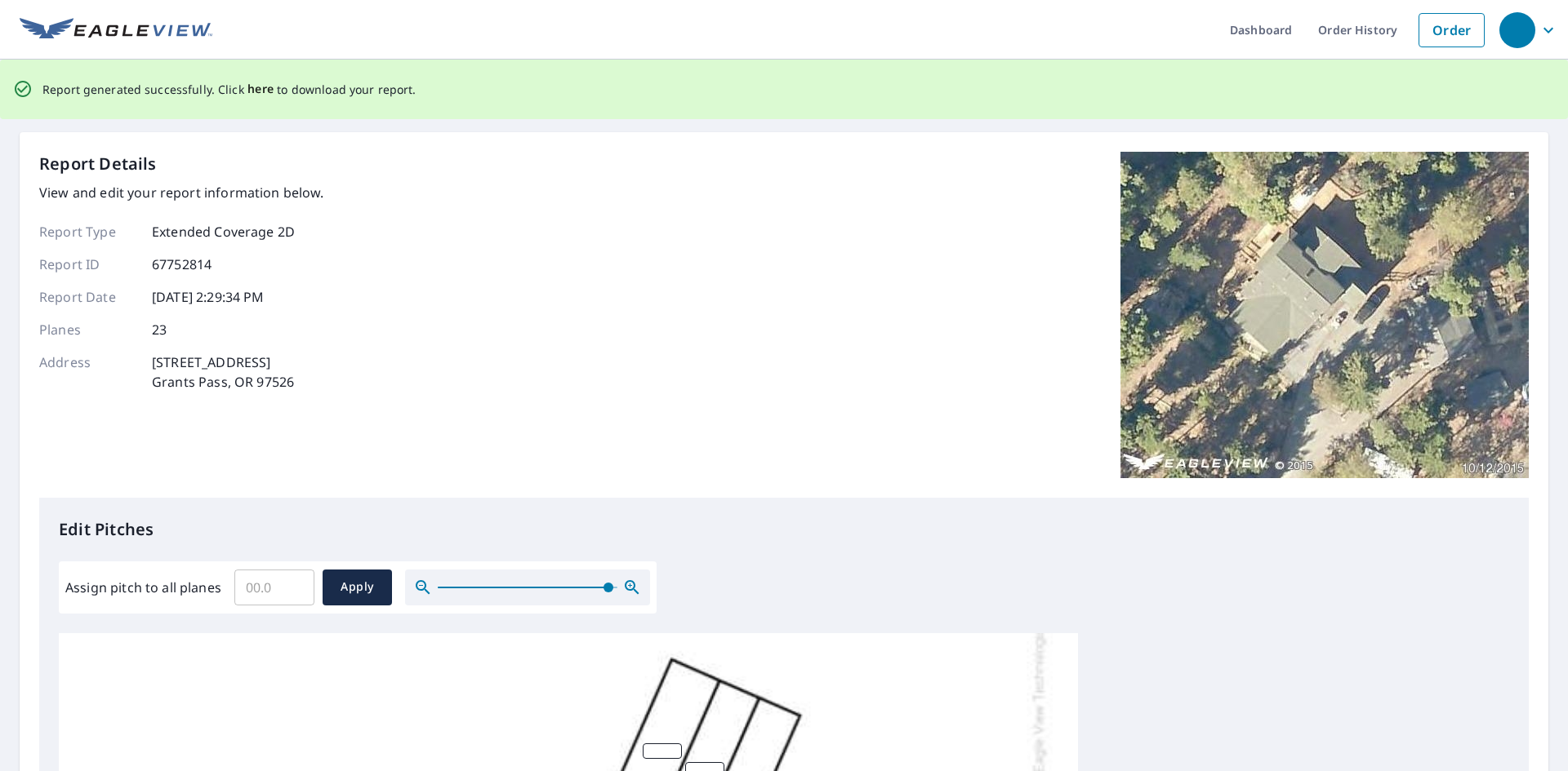
click at [253, 86] on span "here" at bounding box center [261, 89] width 27 height 21
